Goal: Use online tool/utility: Utilize a website feature to perform a specific function

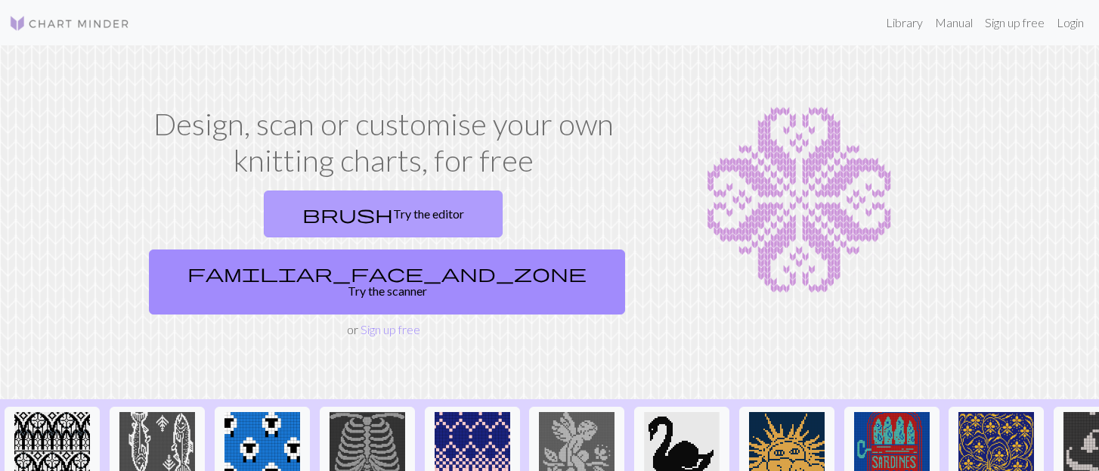
click at [289, 209] on link "brush Try the editor" at bounding box center [383, 213] width 239 height 47
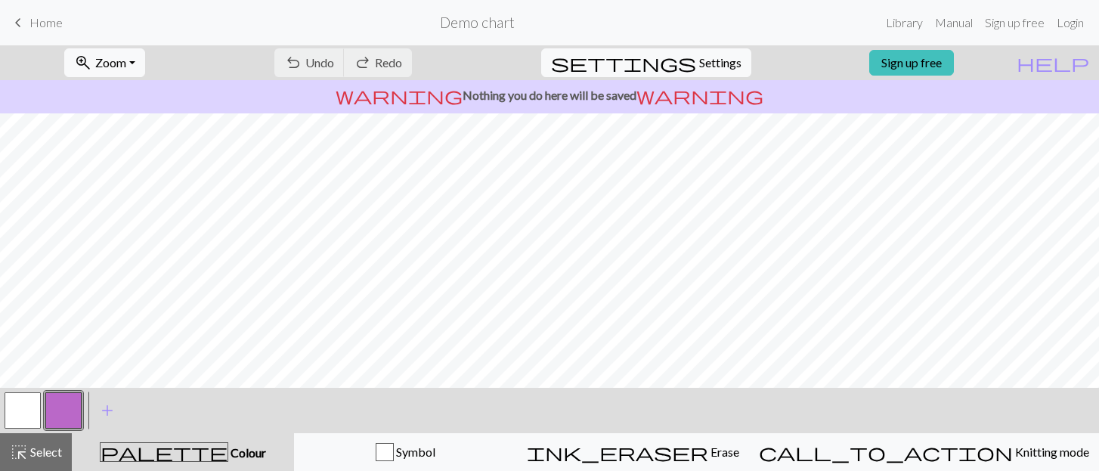
click at [27, 408] on button "button" at bounding box center [23, 410] width 36 height 36
click at [63, 399] on button "button" at bounding box center [63, 410] width 36 height 36
click at [23, 405] on button "button" at bounding box center [23, 410] width 36 height 36
click at [58, 417] on button "button" at bounding box center [63, 410] width 36 height 36
click at [24, 417] on button "button" at bounding box center [23, 410] width 36 height 36
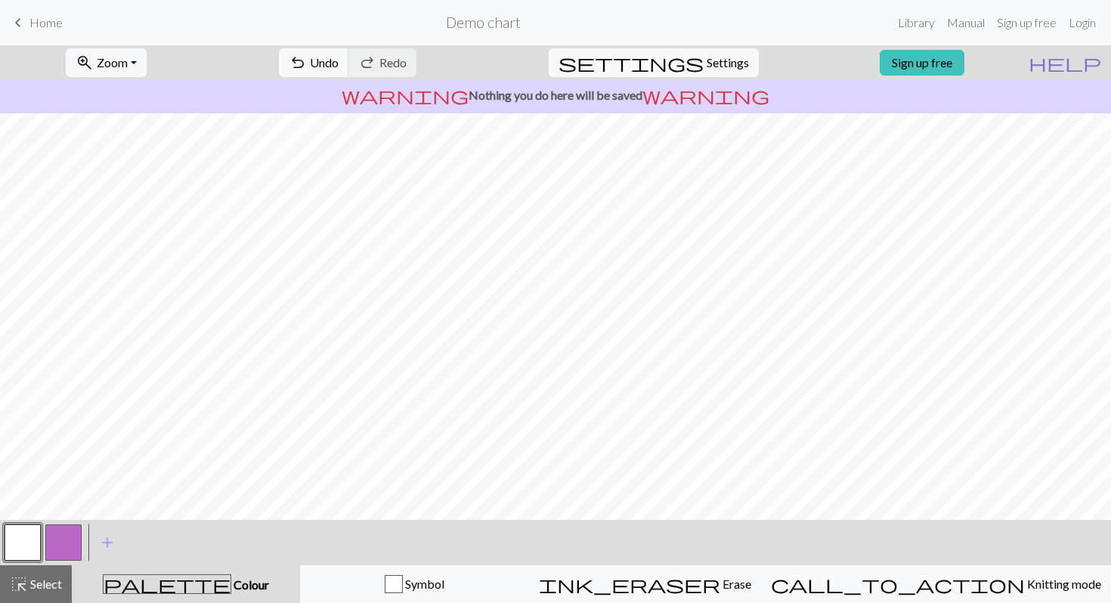
click at [1093, 70] on span "help" at bounding box center [1064, 62] width 73 height 21
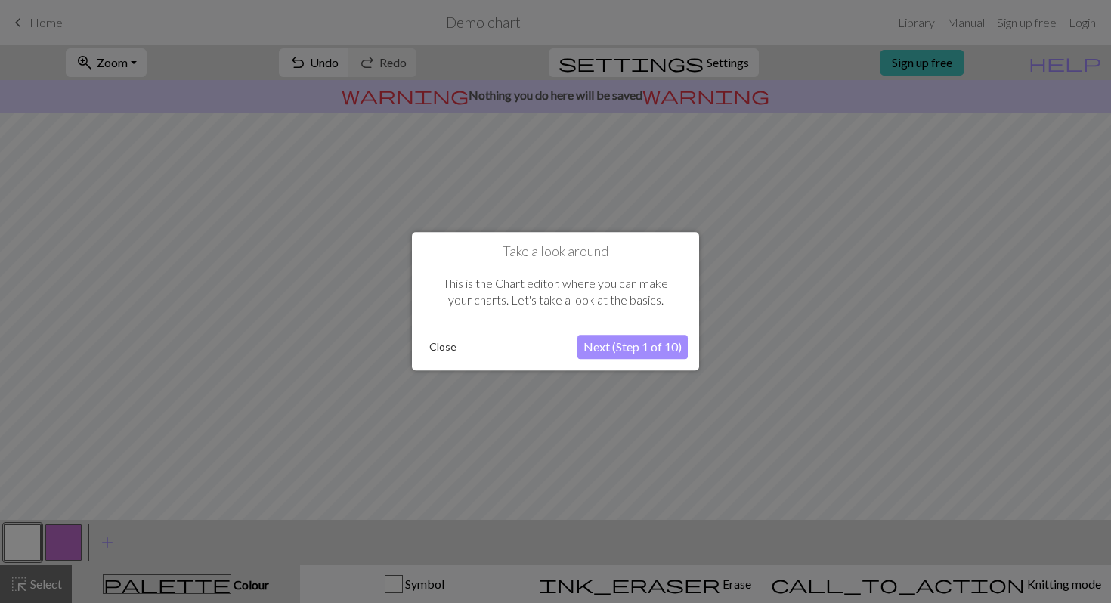
click at [438, 349] on button "Close" at bounding box center [442, 347] width 39 height 23
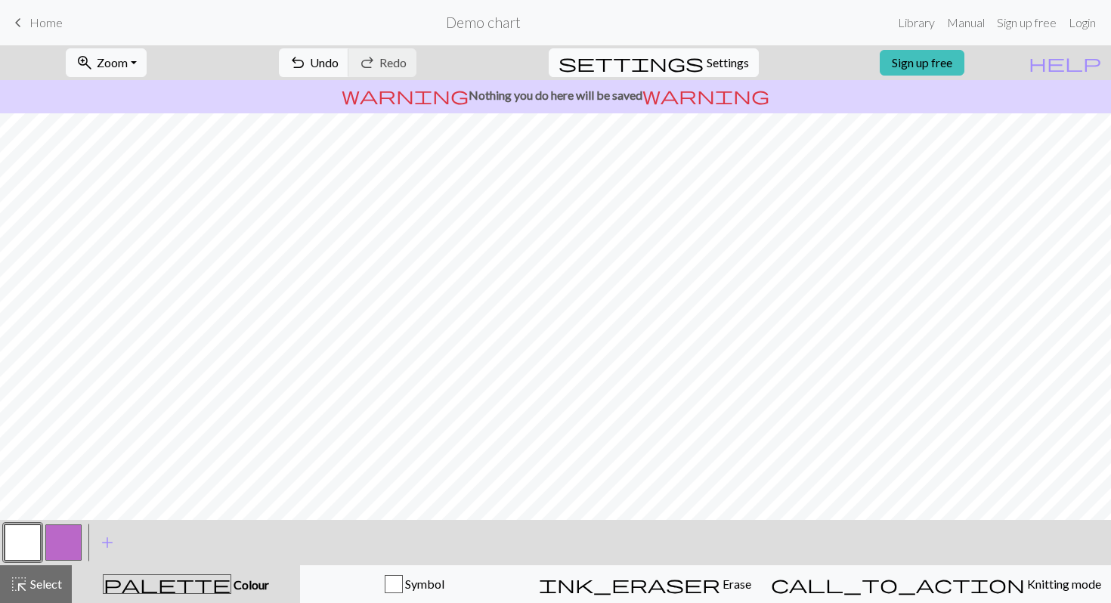
click at [713, 61] on span "Settings" at bounding box center [728, 63] width 42 height 18
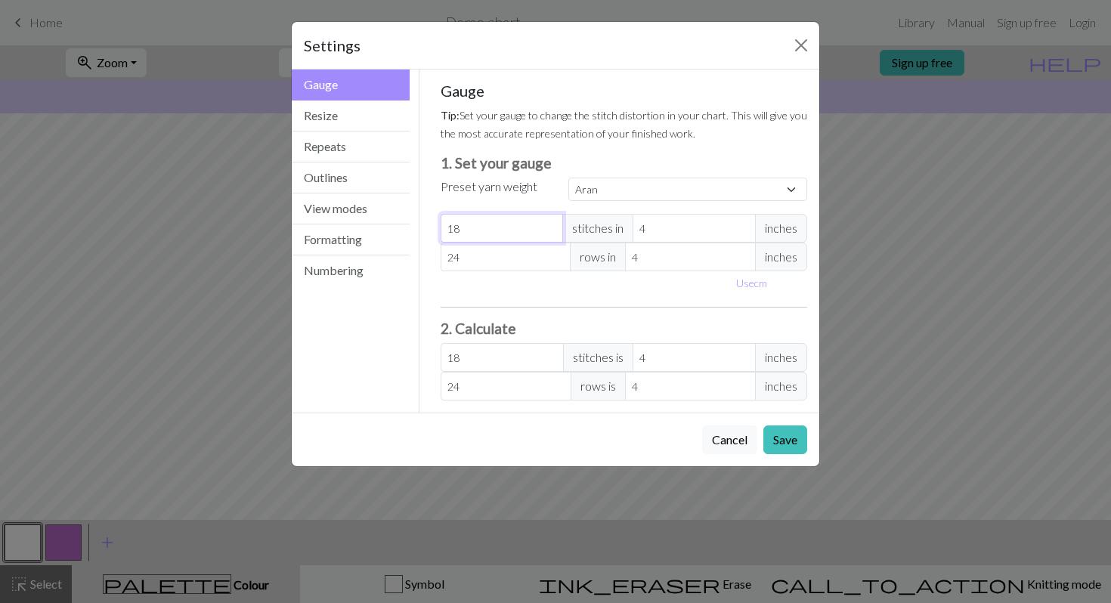
click at [469, 233] on input "18" at bounding box center [502, 228] width 123 height 29
select select "custom"
type input "1"
type input "0"
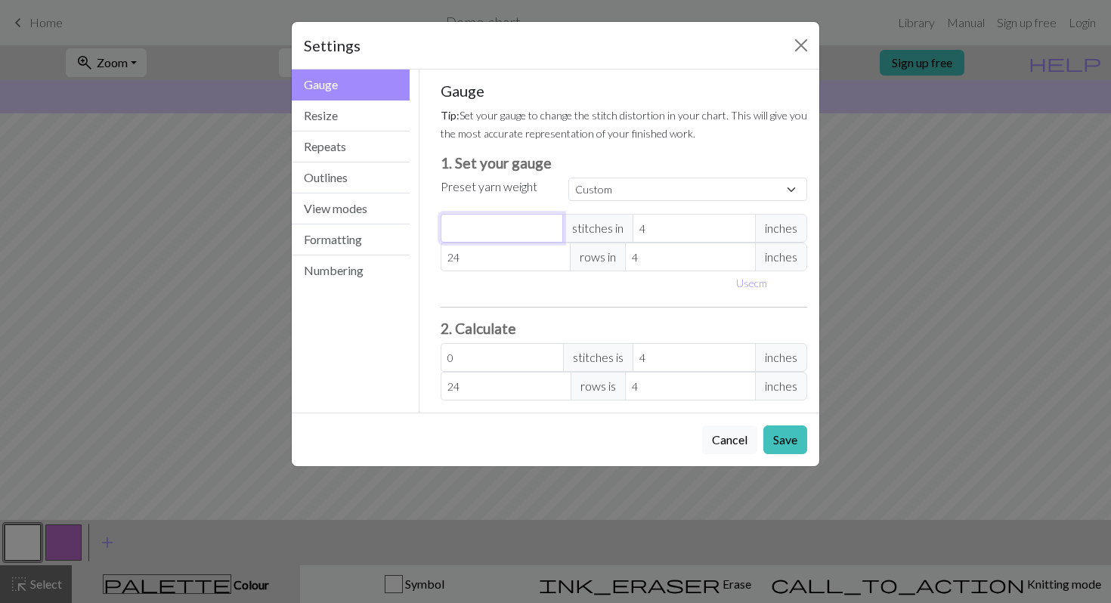
type input "2"
type input "24"
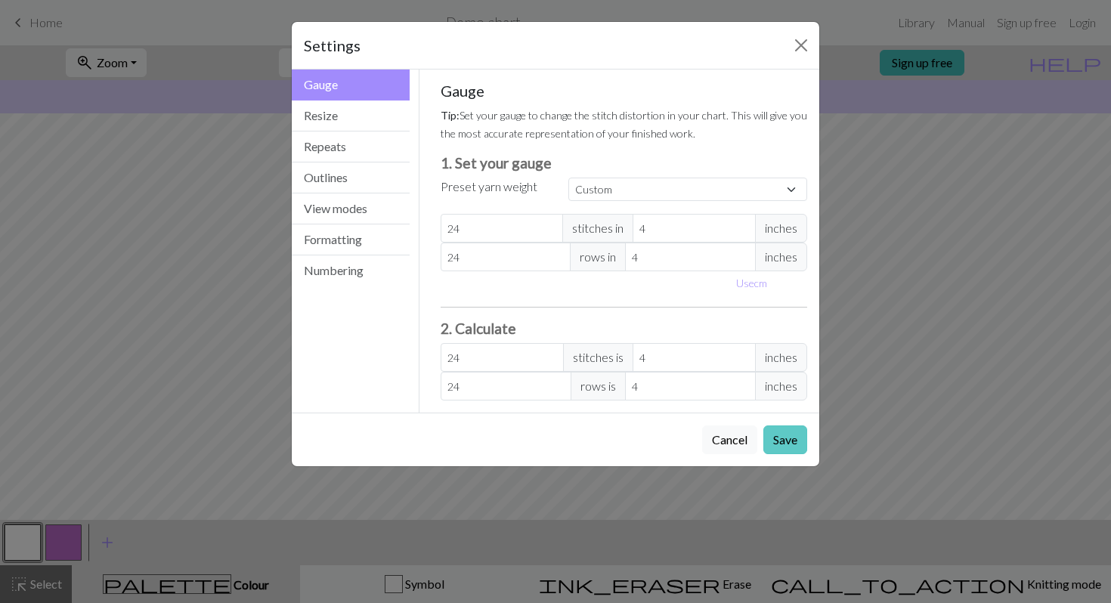
click at [789, 450] on button "Save" at bounding box center [785, 439] width 44 height 29
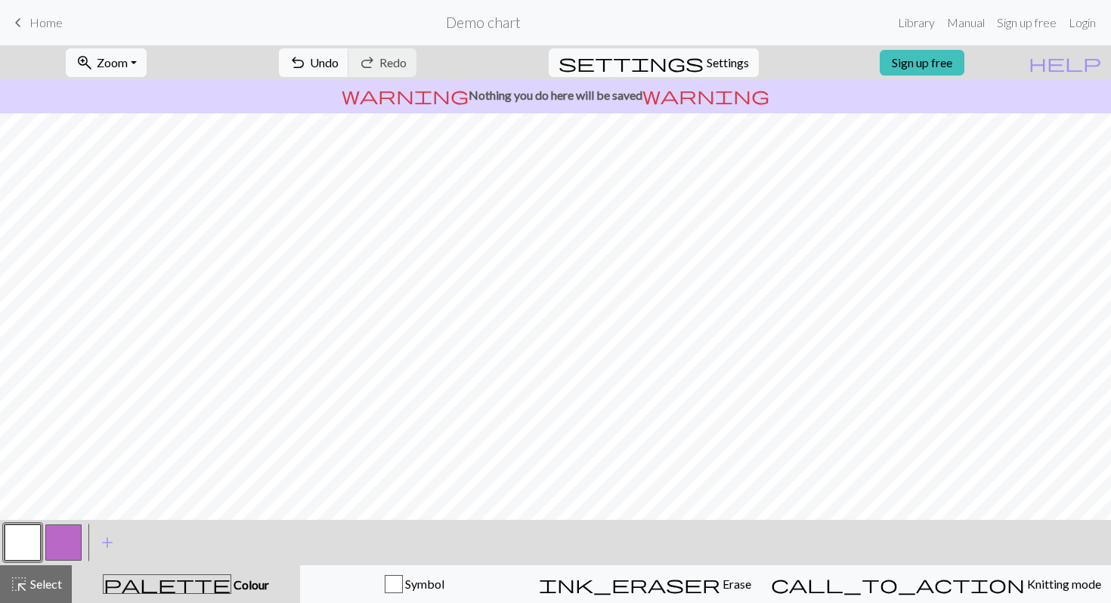
click at [57, 470] on button "button" at bounding box center [63, 542] width 36 height 36
click at [707, 66] on span "Settings" at bounding box center [728, 63] width 42 height 18
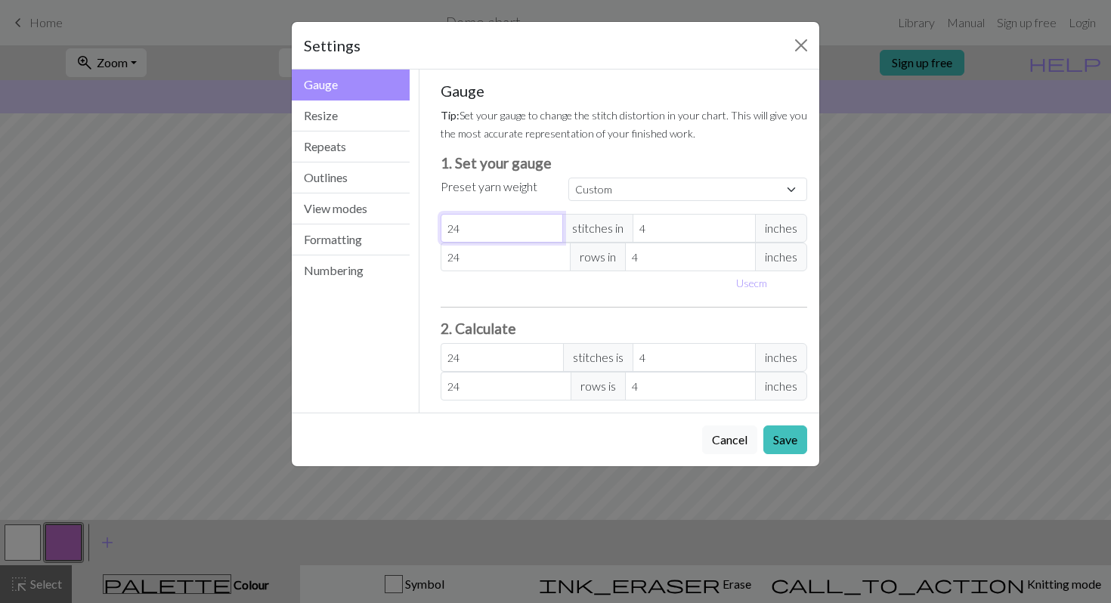
click at [468, 234] on input "24" at bounding box center [502, 228] width 123 height 29
type input "2"
type input "22"
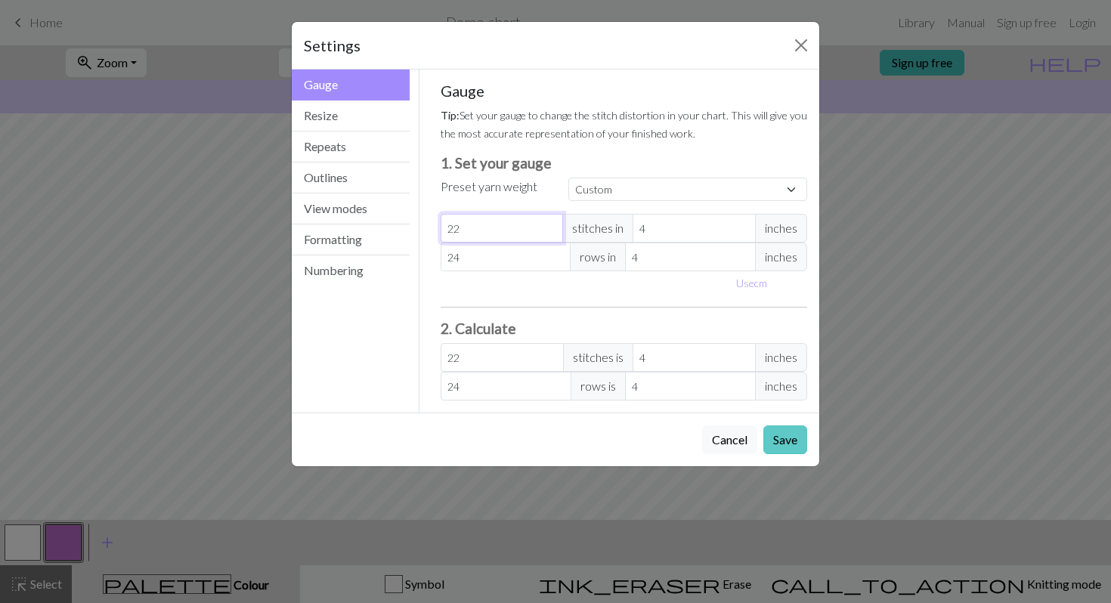
type input "22"
click at [793, 435] on button "Save" at bounding box center [785, 439] width 44 height 29
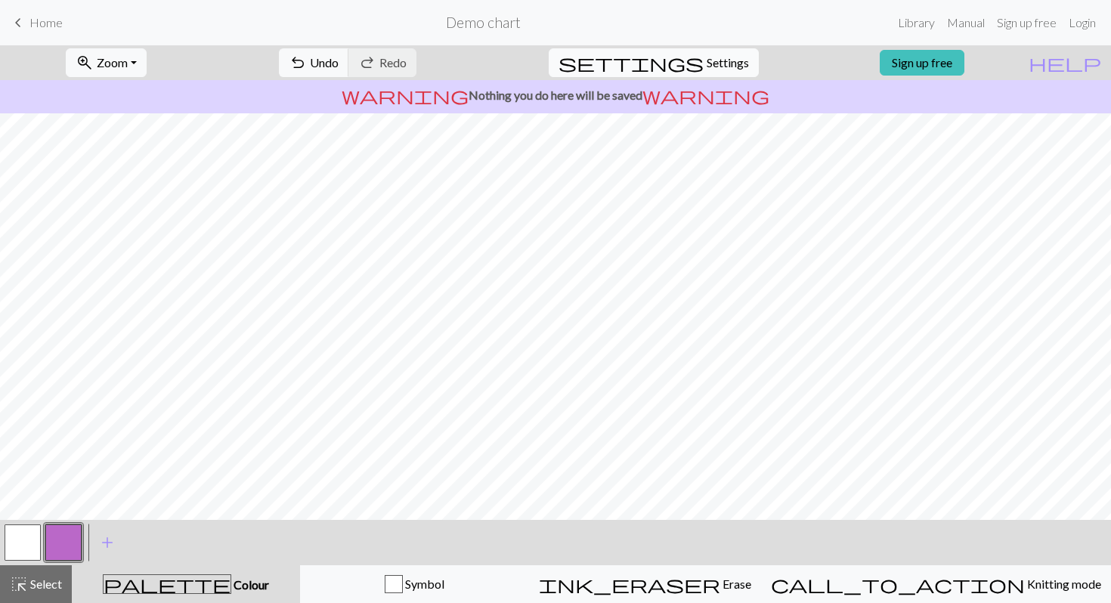
click at [707, 71] on span "Settings" at bounding box center [728, 63] width 42 height 18
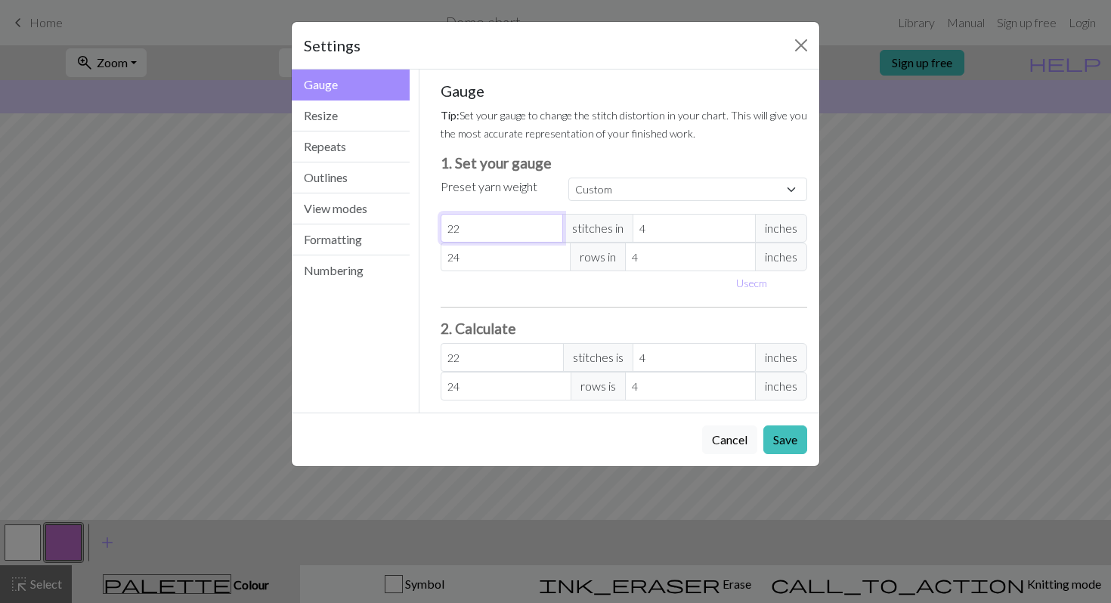
click at [464, 227] on input "22" at bounding box center [502, 228] width 123 height 29
type input "2"
type input "22"
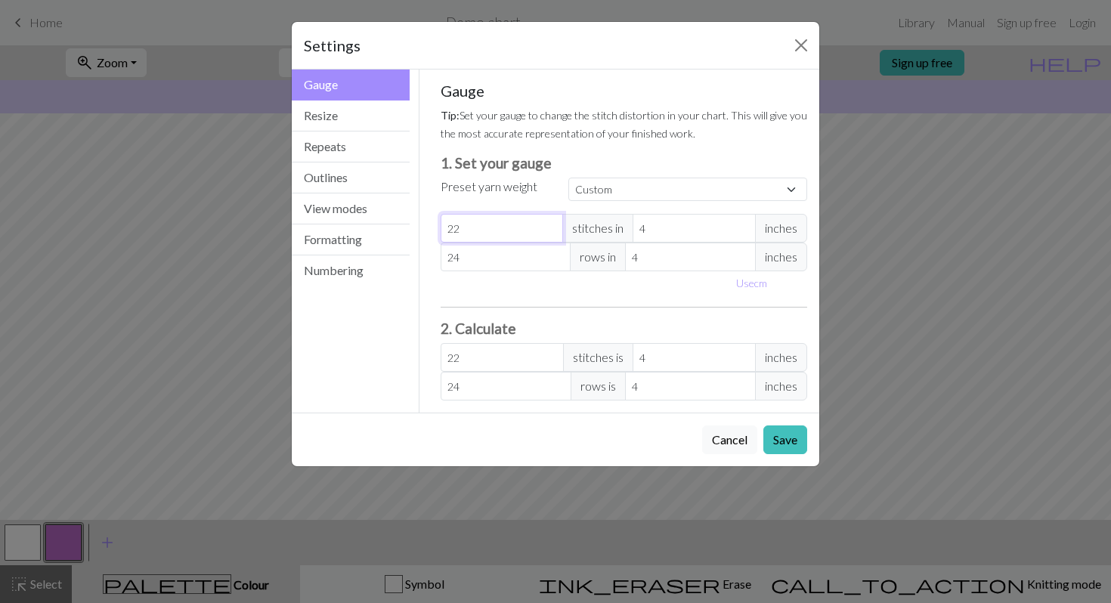
type input "2"
type input "20"
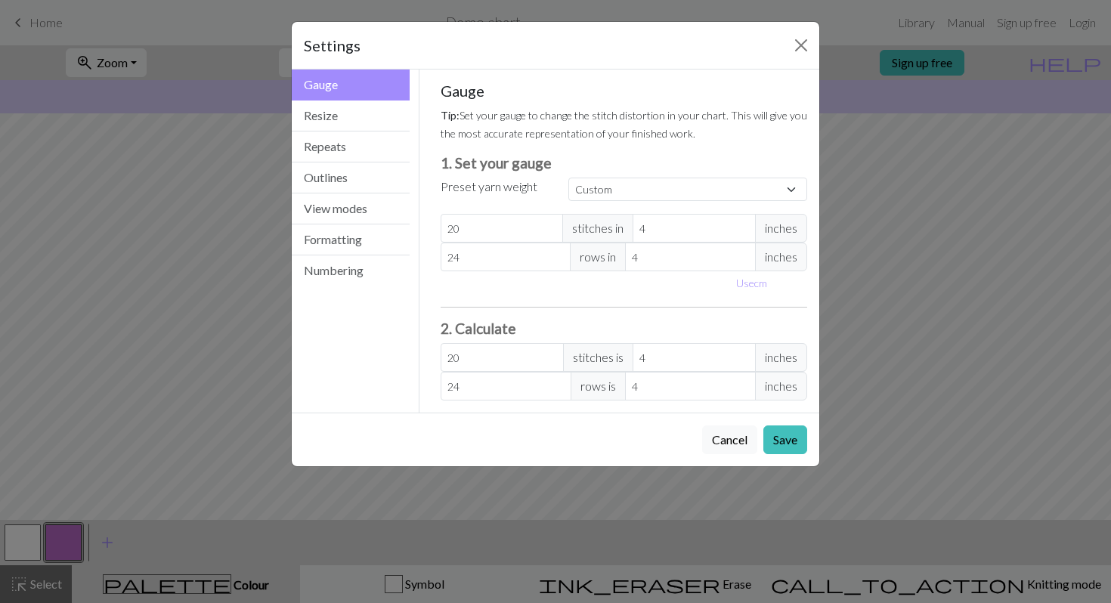
click at [809, 439] on div "Cancel Save" at bounding box center [555, 440] width 527 height 54
click at [782, 438] on button "Save" at bounding box center [785, 439] width 44 height 29
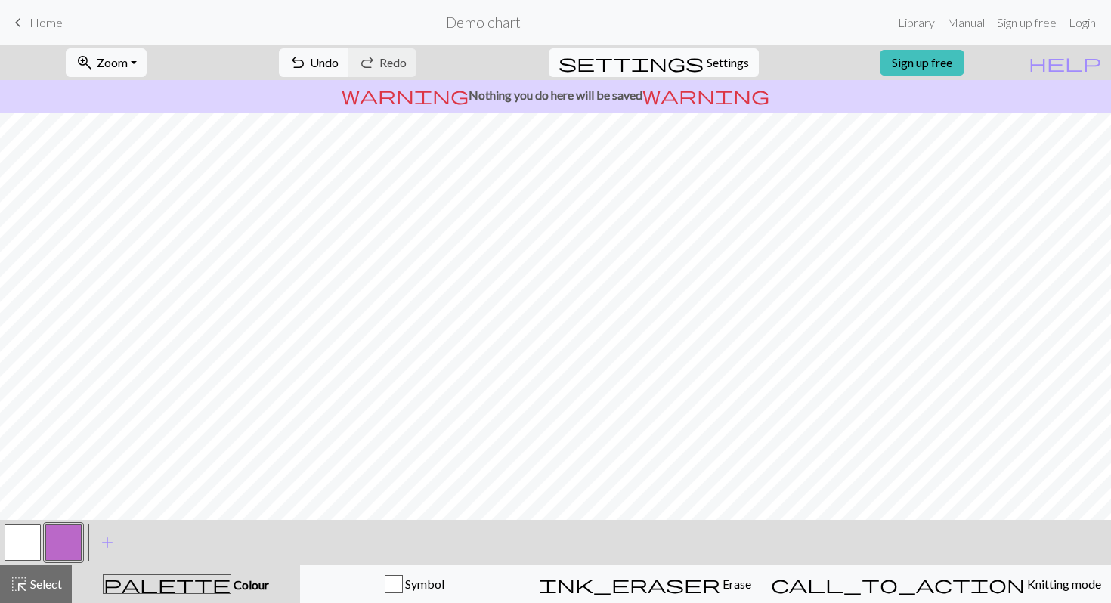
click at [679, 66] on span "settings" at bounding box center [630, 62] width 145 height 21
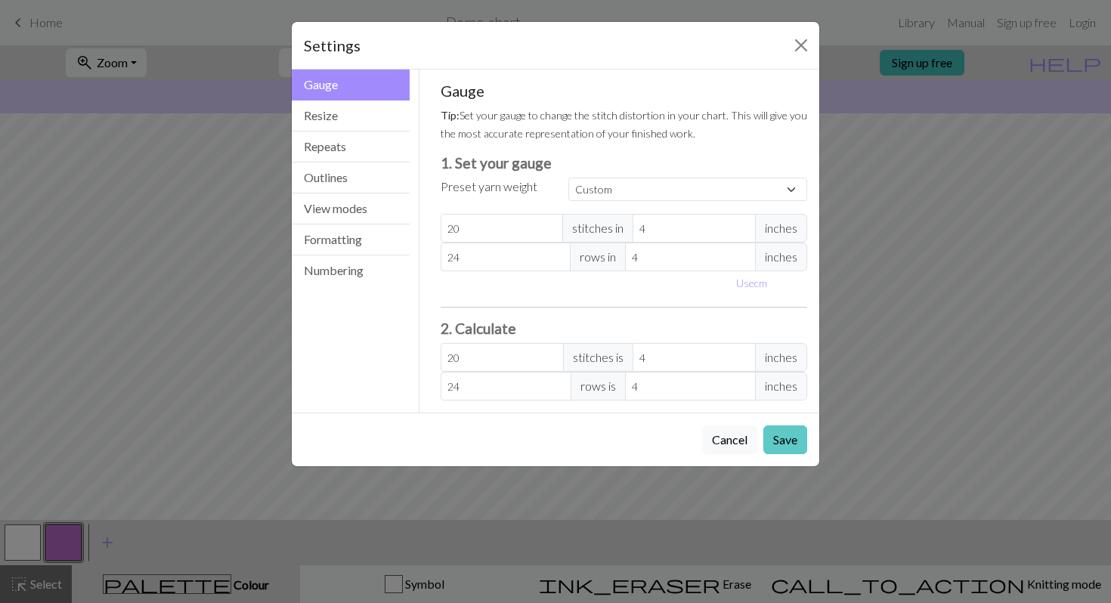
click at [800, 443] on button "Save" at bounding box center [785, 439] width 44 height 29
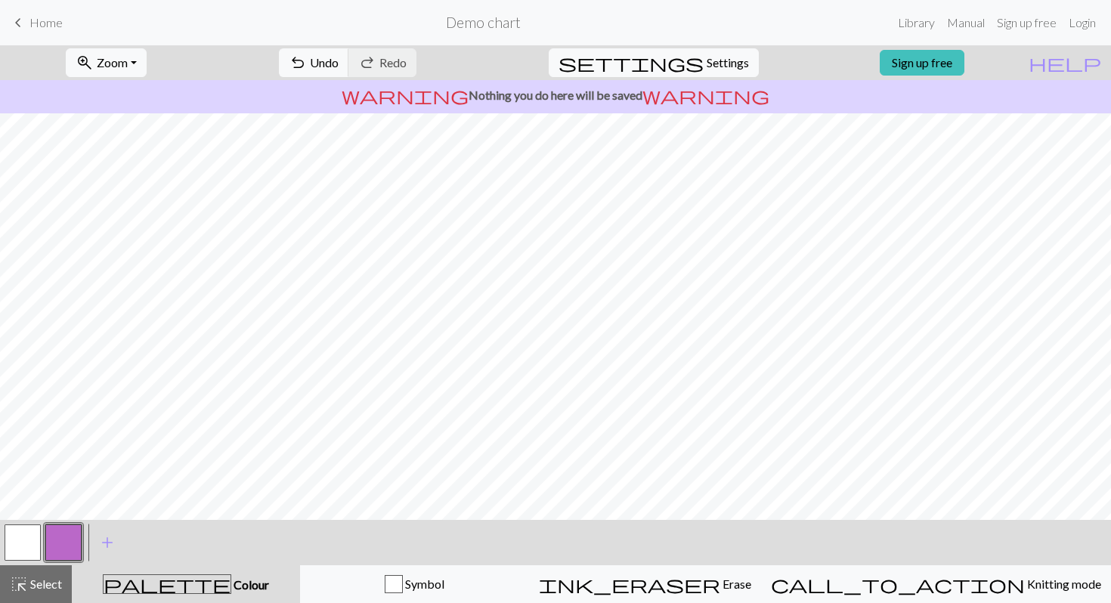
click at [23, 470] on button "button" at bounding box center [23, 542] width 36 height 36
click at [54, 470] on button "button" at bounding box center [63, 542] width 36 height 36
